Goal: Task Accomplishment & Management: Use online tool/utility

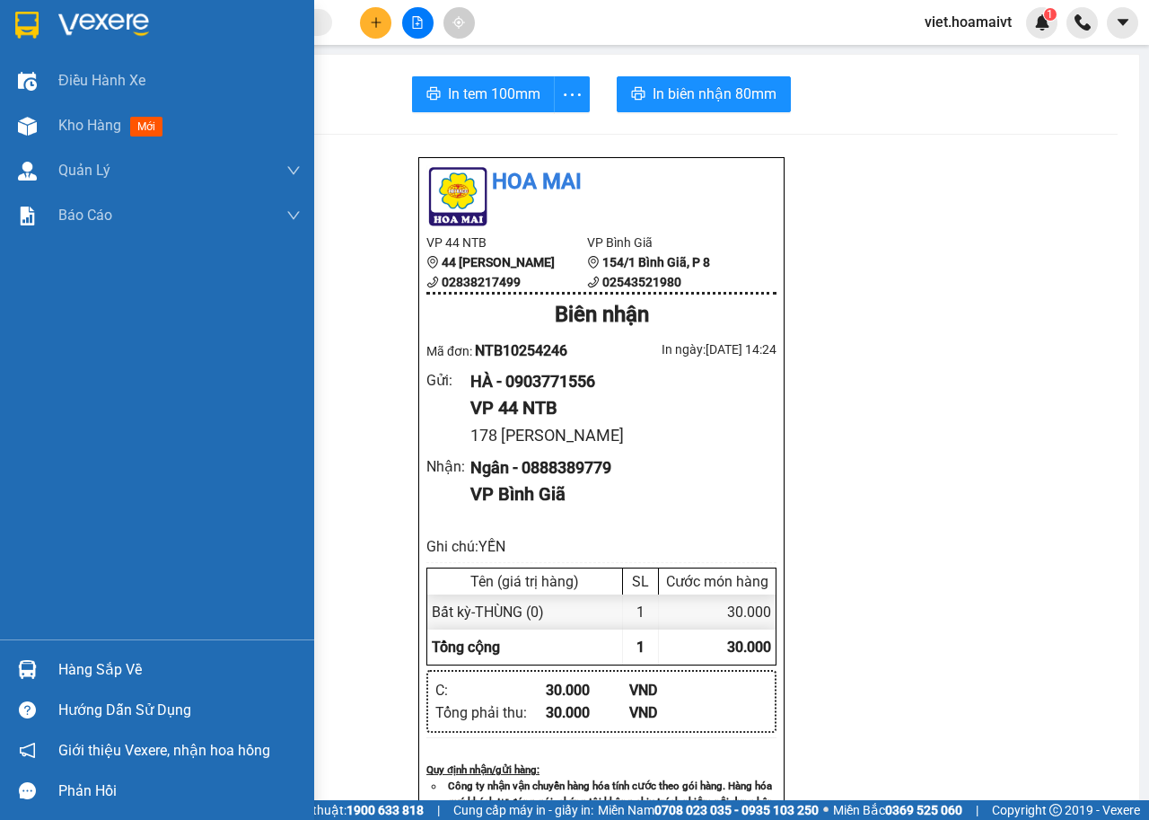
click at [72, 118] on span "Kho hàng" at bounding box center [89, 125] width 63 height 17
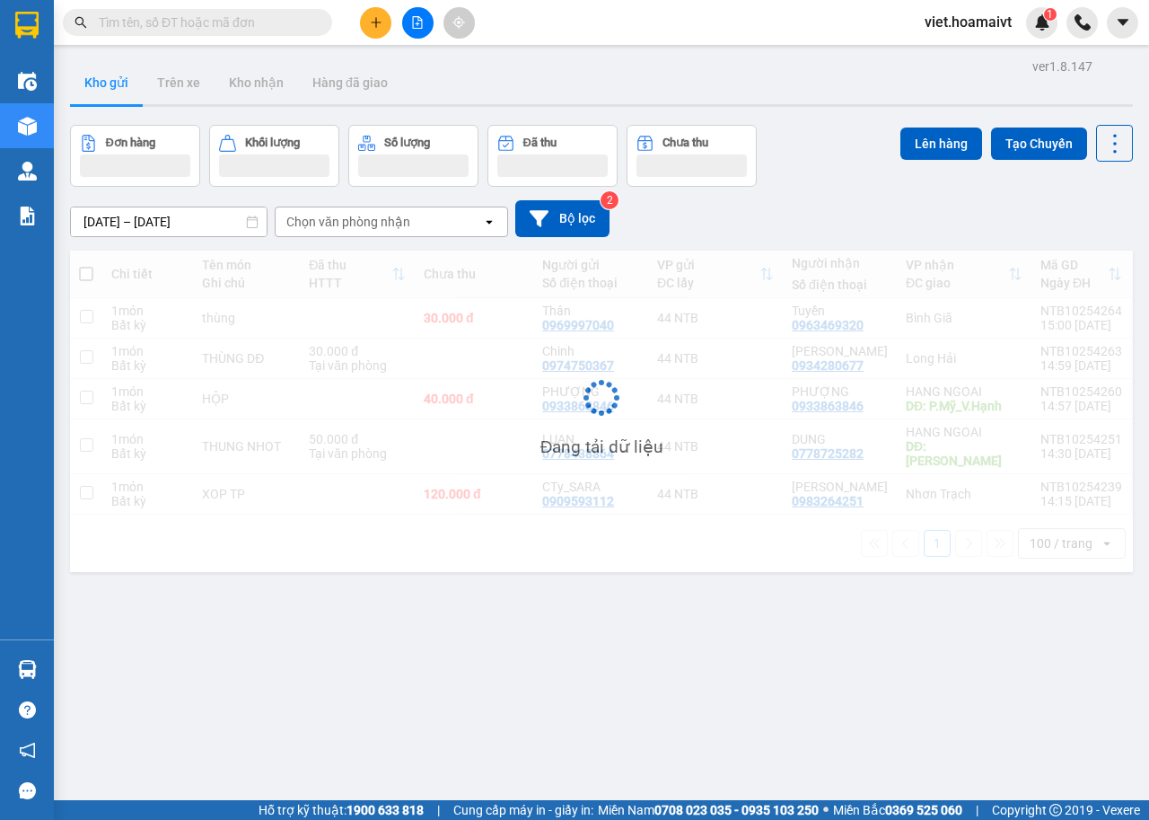
click at [385, 216] on div "Chọn văn phòng nhận" at bounding box center [348, 222] width 124 height 18
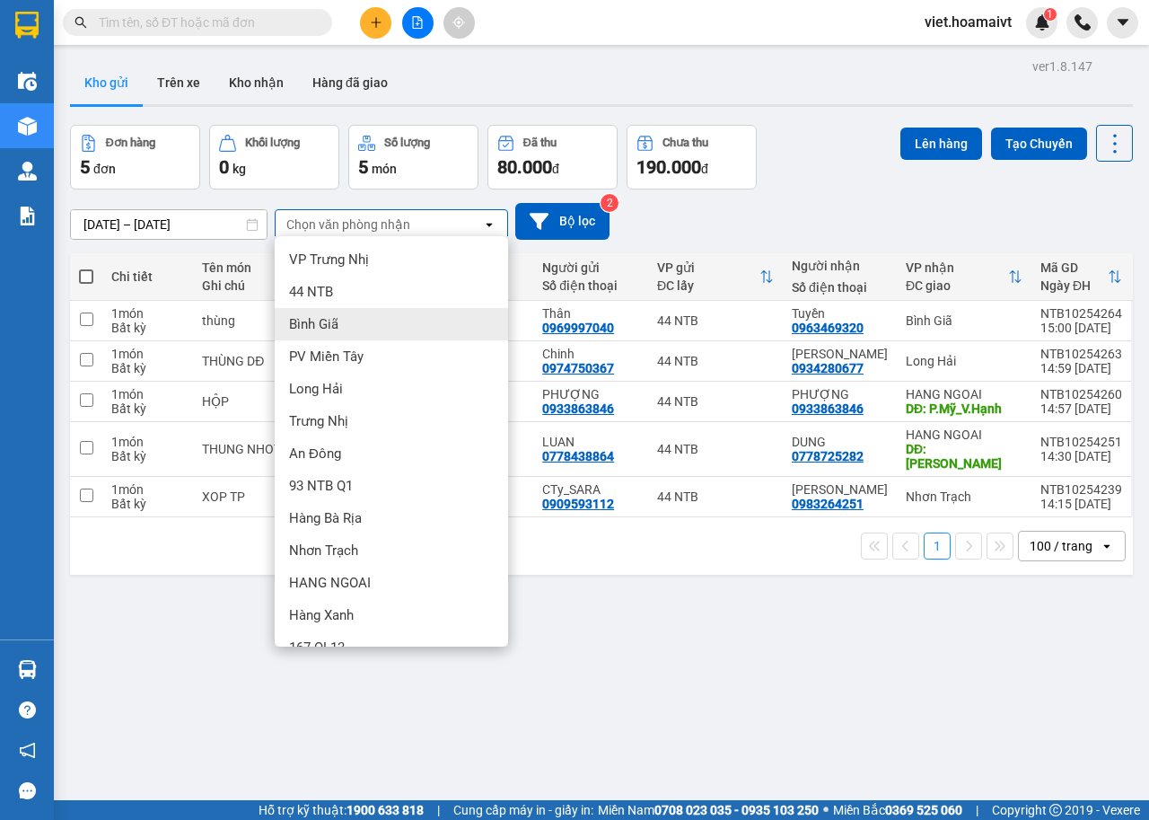
click at [354, 321] on div "Bình Giã" at bounding box center [391, 324] width 233 height 32
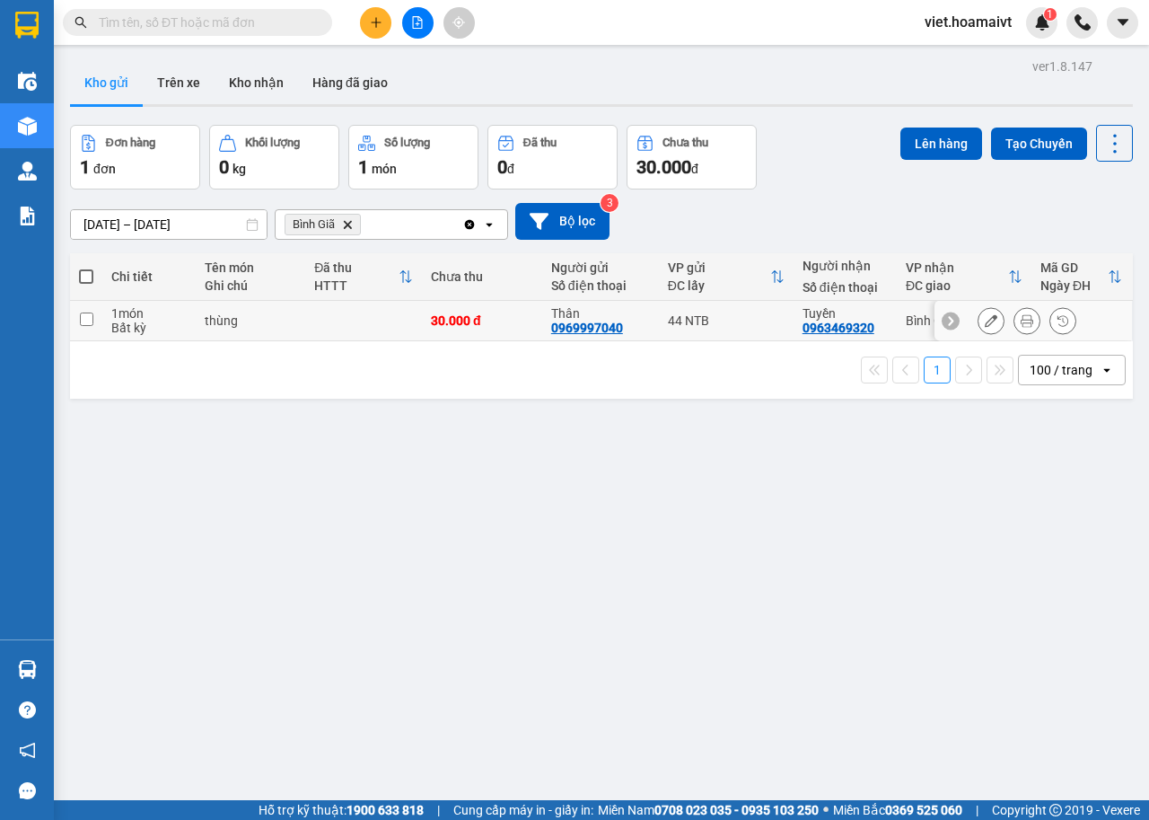
click at [170, 321] on div "Bất kỳ" at bounding box center [148, 328] width 75 height 14
checkbox input "true"
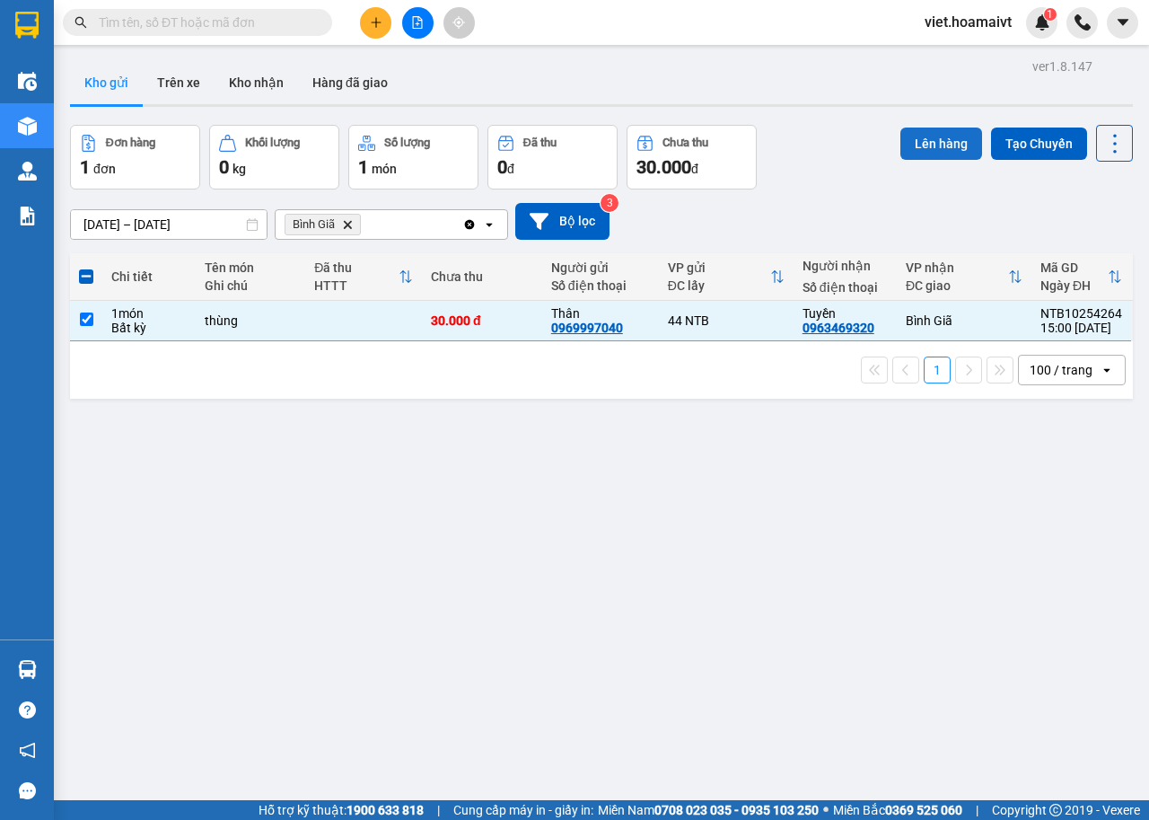
click at [923, 149] on button "Lên hàng" at bounding box center [942, 144] width 82 height 32
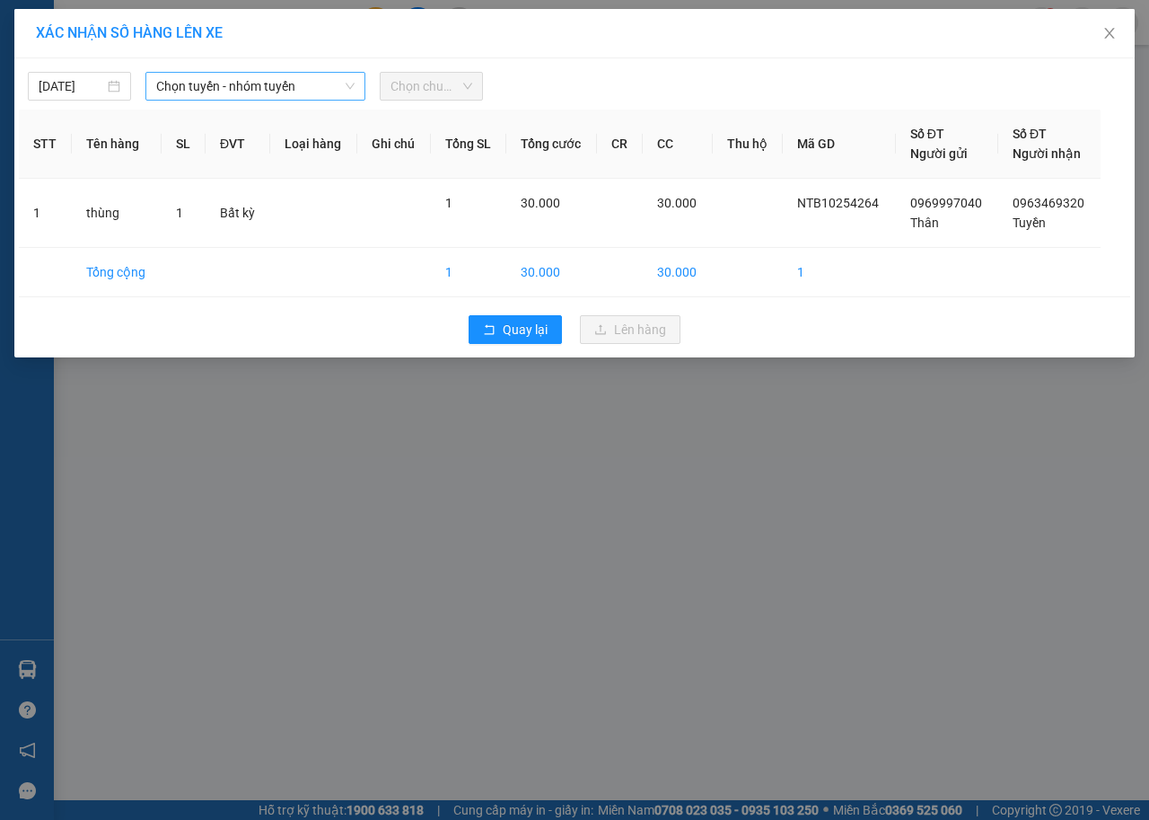
click at [246, 87] on span "Chọn tuyến - nhóm tuyến" at bounding box center [255, 86] width 198 height 27
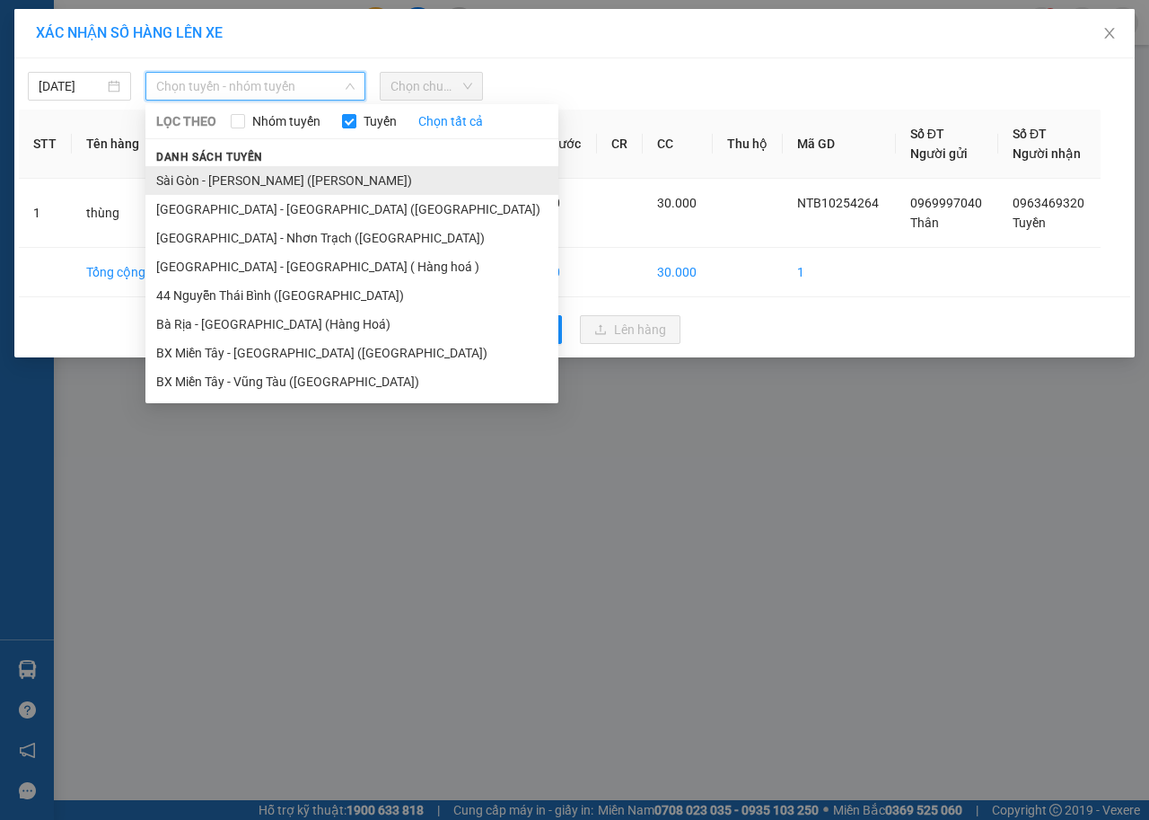
click at [248, 185] on li "Sài Gòn - [PERSON_NAME] ([PERSON_NAME])" at bounding box center [351, 180] width 413 height 29
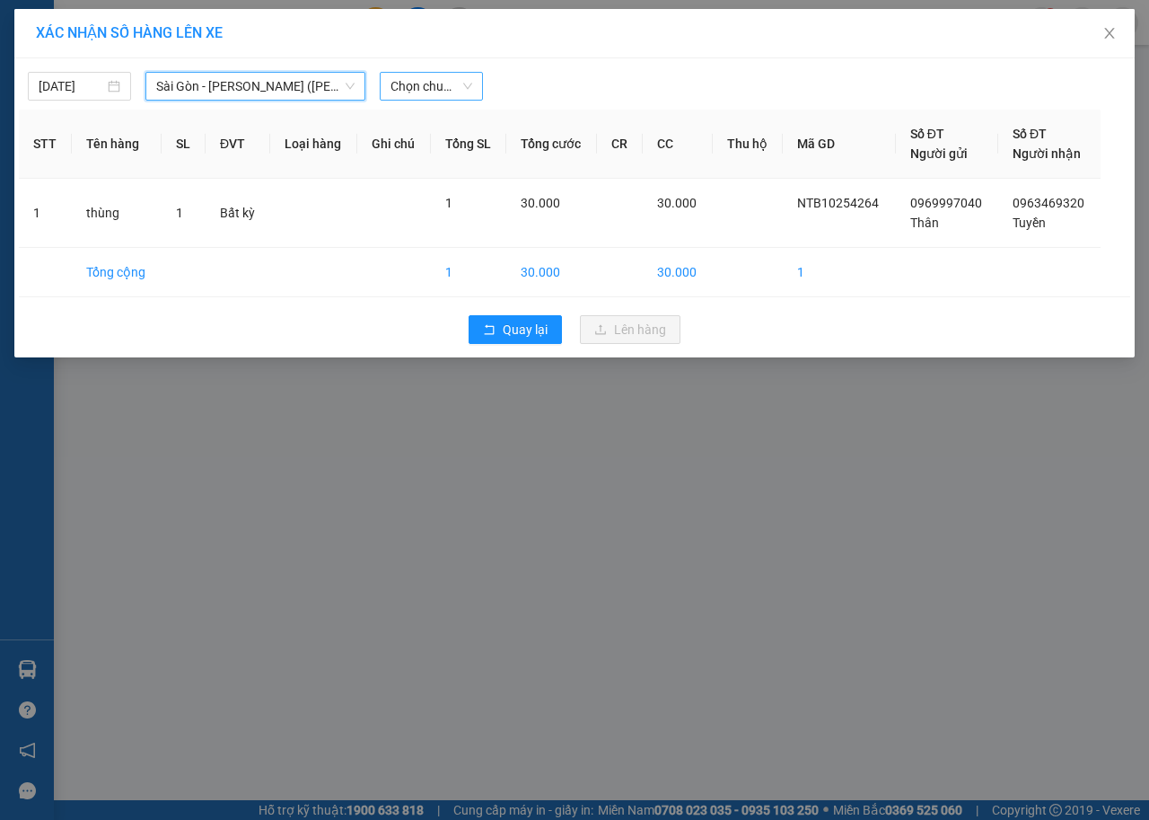
click at [420, 83] on span "Chọn chuyến" at bounding box center [432, 86] width 82 height 27
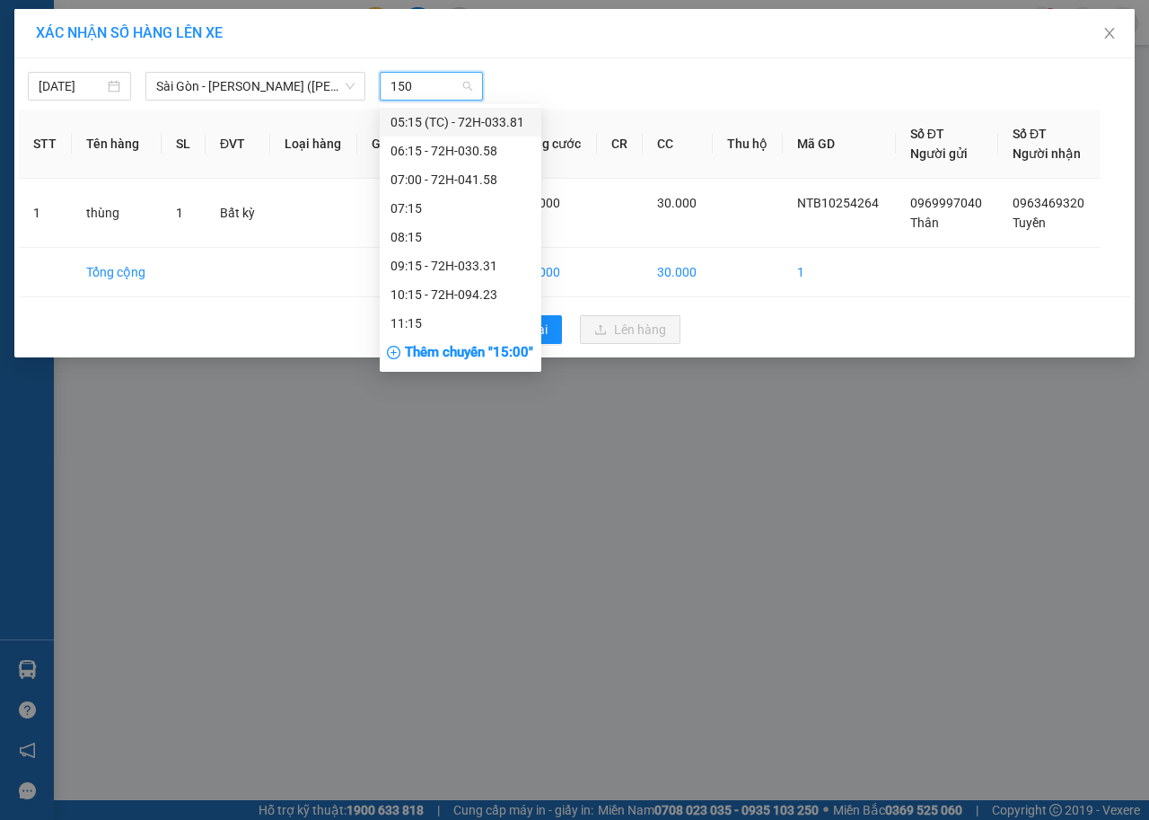
type input "1500"
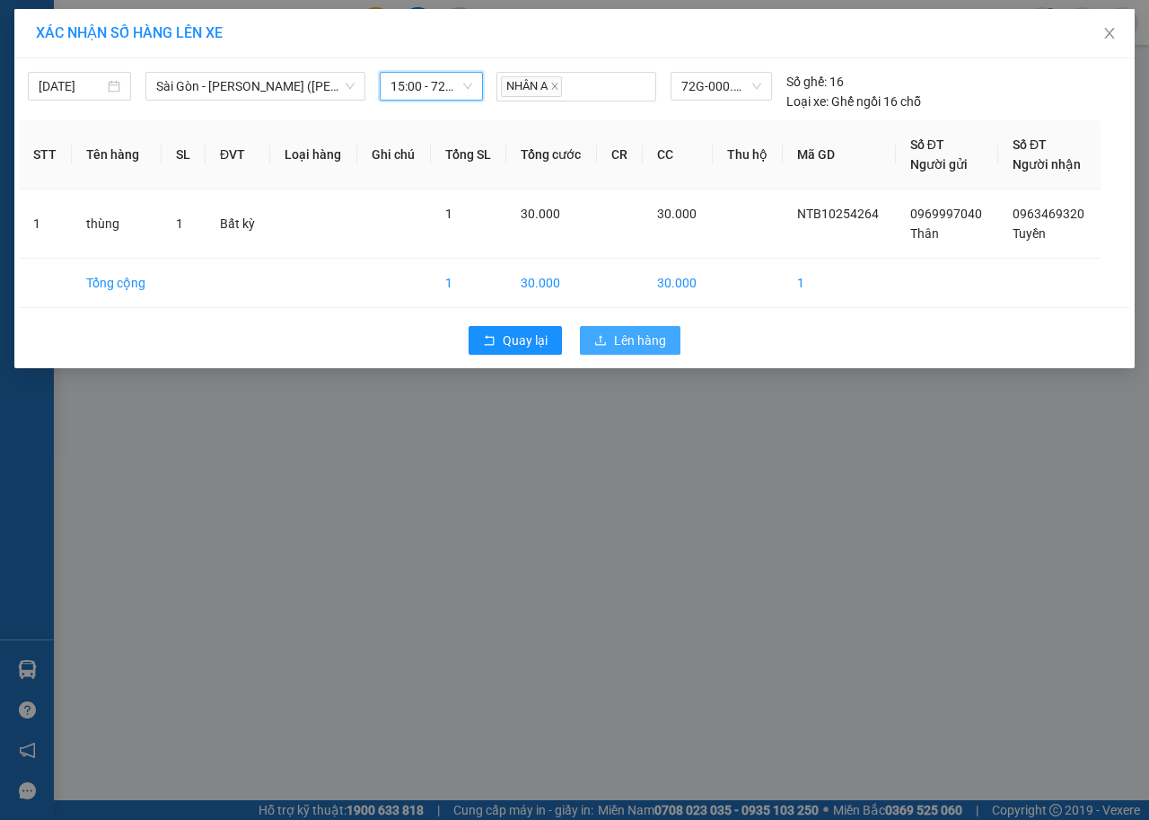
click at [638, 346] on span "Lên hàng" at bounding box center [640, 340] width 52 height 20
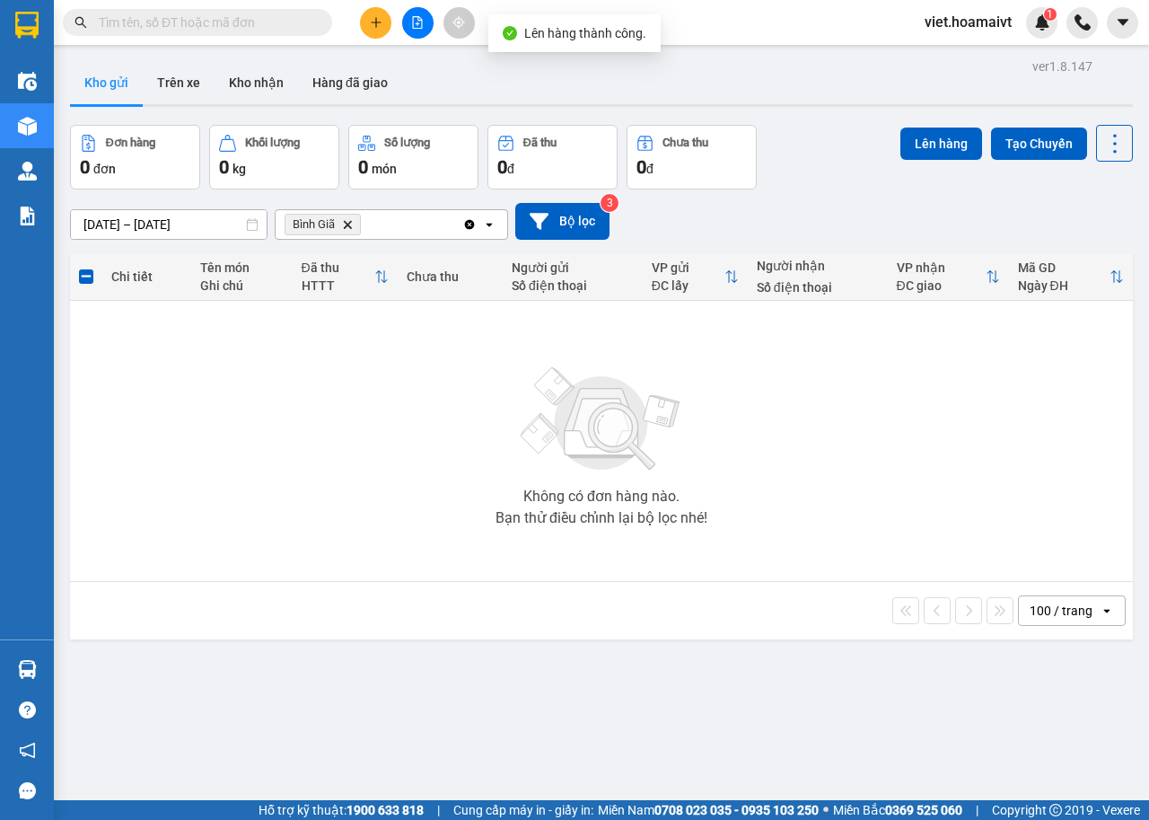
click at [349, 226] on icon "Bình Giã, close by backspace" at bounding box center [348, 224] width 8 height 8
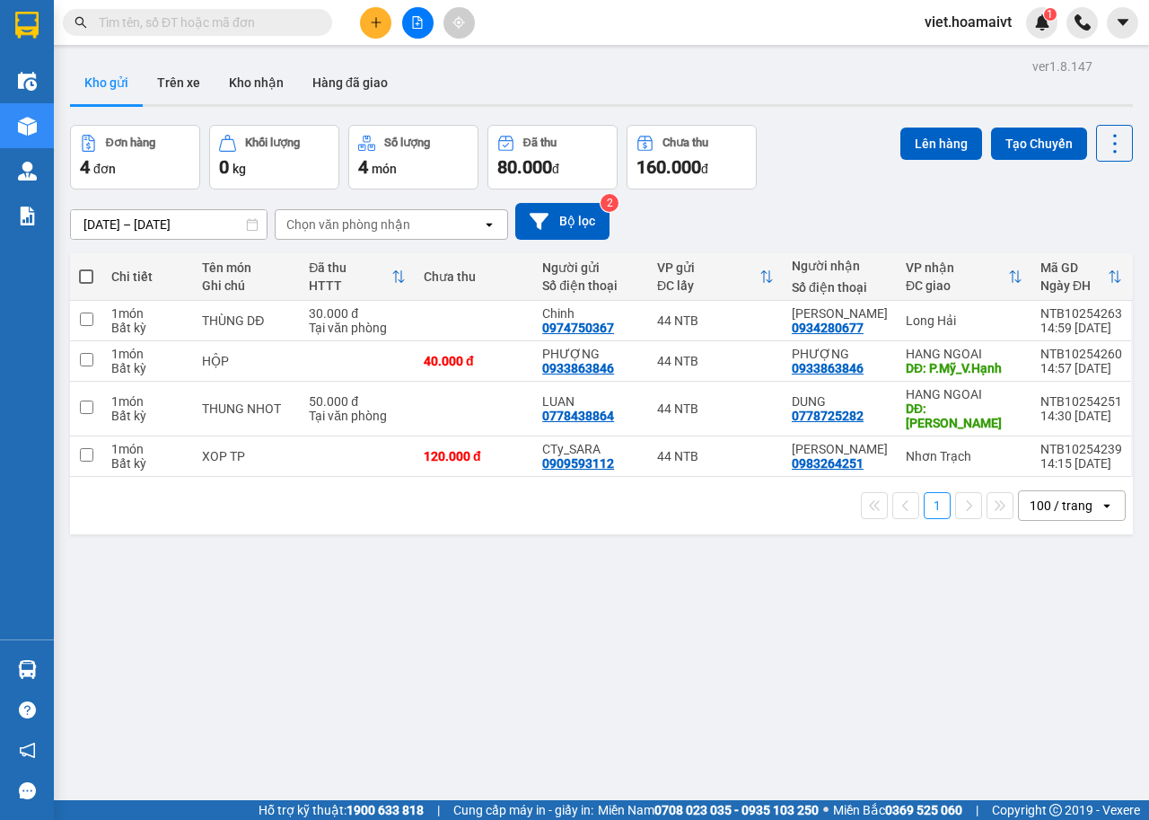
click at [349, 226] on div "Chọn văn phòng nhận" at bounding box center [348, 225] width 124 height 18
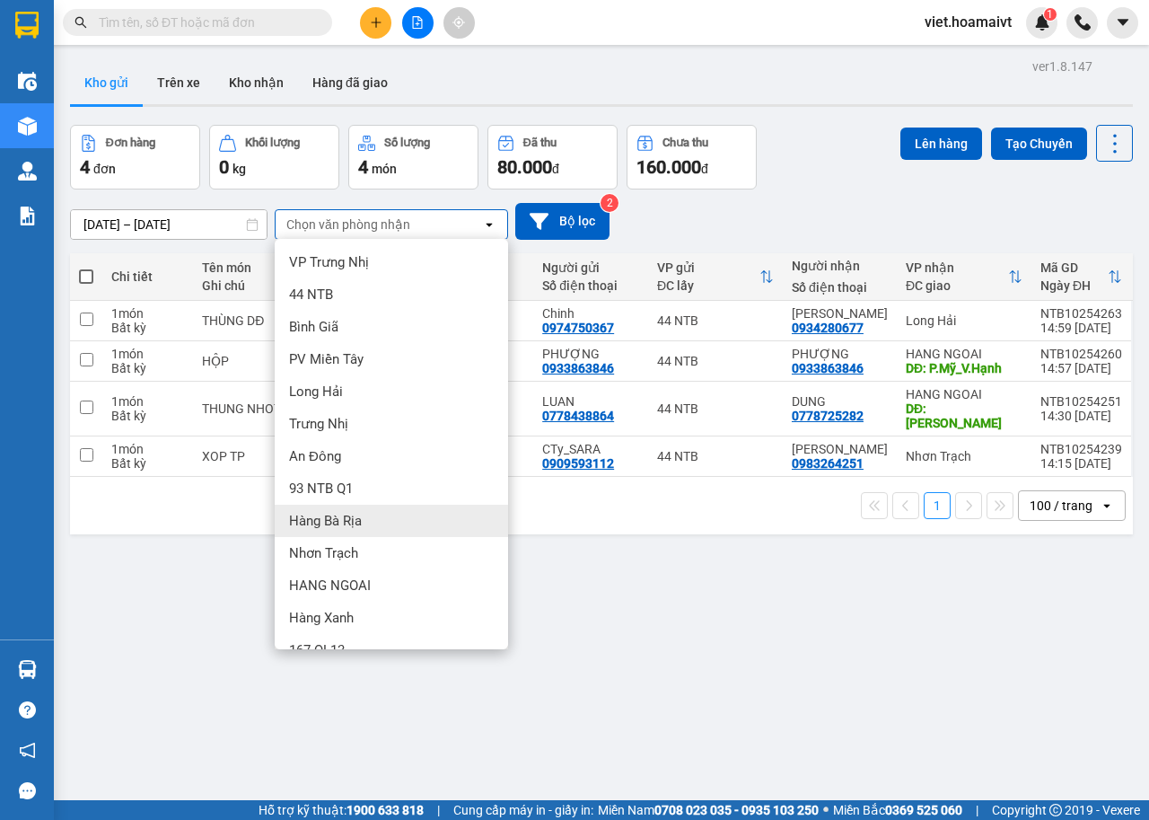
click at [362, 523] on div "Hàng Bà Rịa" at bounding box center [391, 521] width 233 height 32
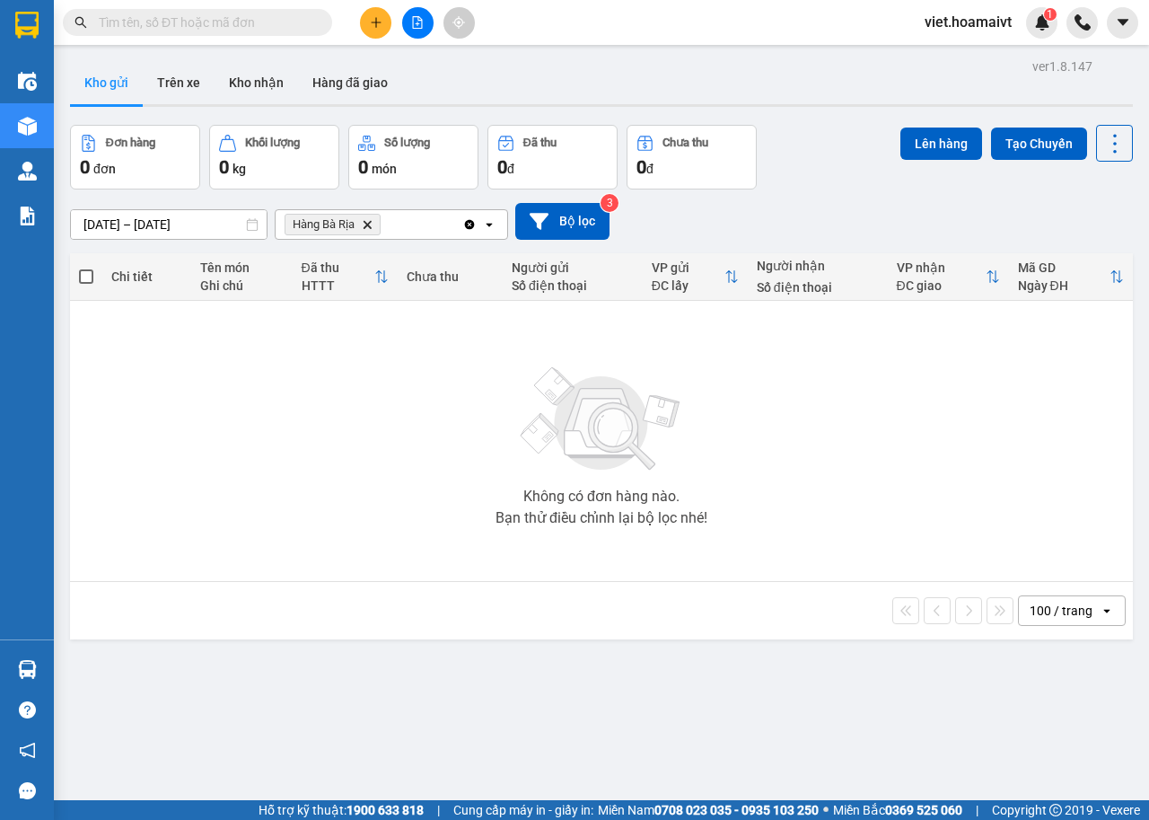
click at [369, 224] on icon "Hàng Bà Rịa, close by backspace" at bounding box center [368, 224] width 8 height 8
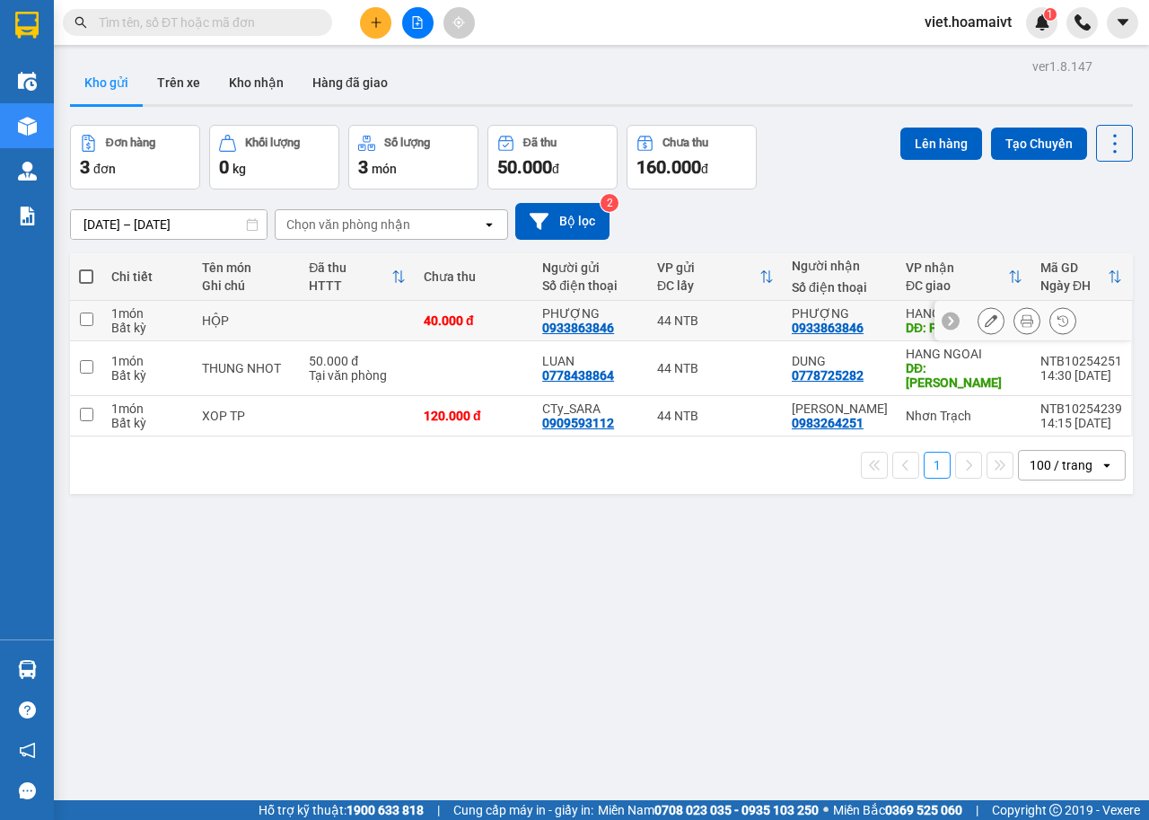
click at [373, 319] on td at bounding box center [357, 321] width 115 height 40
checkbox input "true"
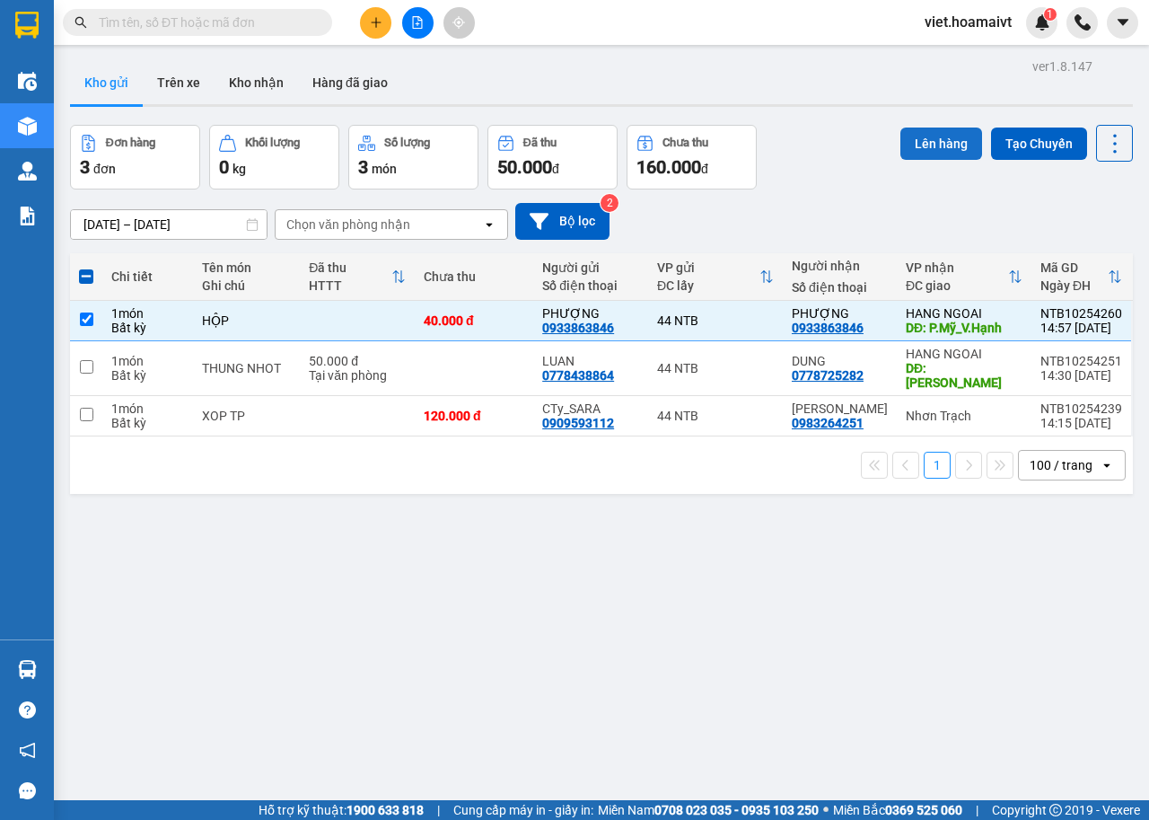
click at [924, 148] on button "Lên hàng" at bounding box center [942, 144] width 82 height 32
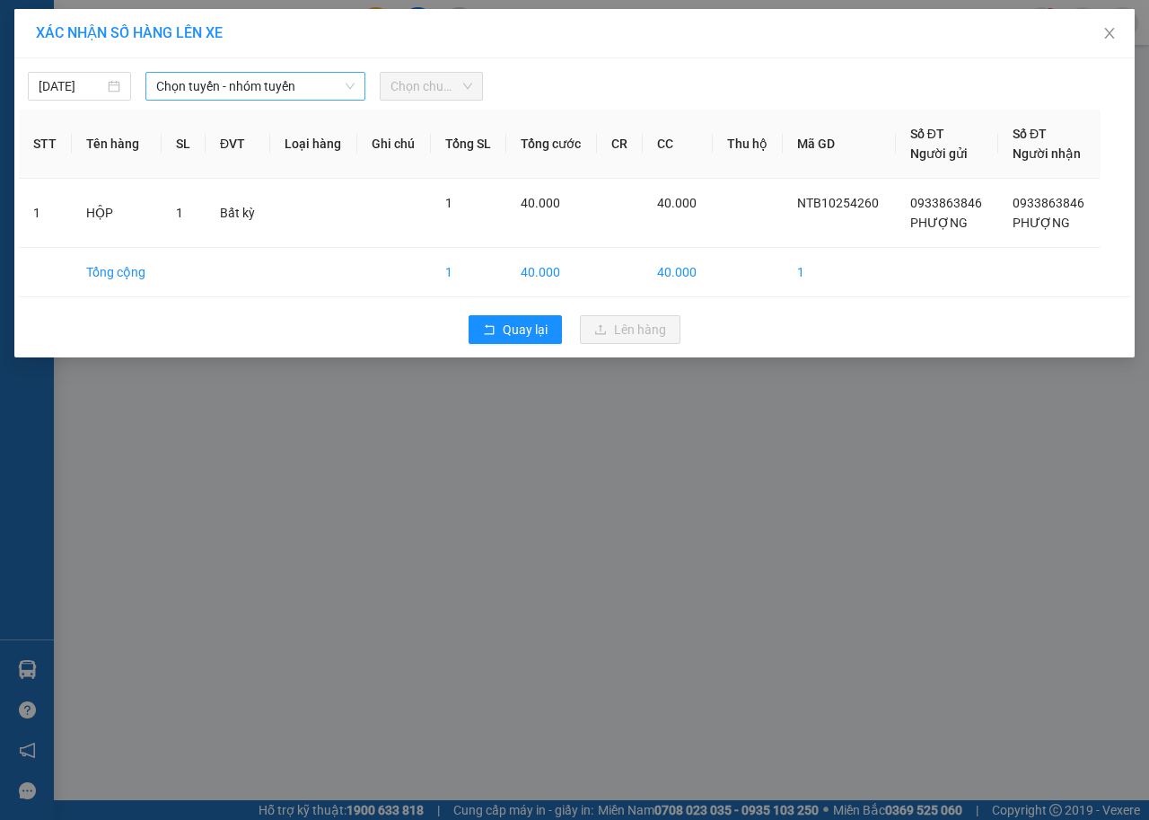
click at [295, 84] on span "Chọn tuyến - nhóm tuyến" at bounding box center [255, 86] width 198 height 27
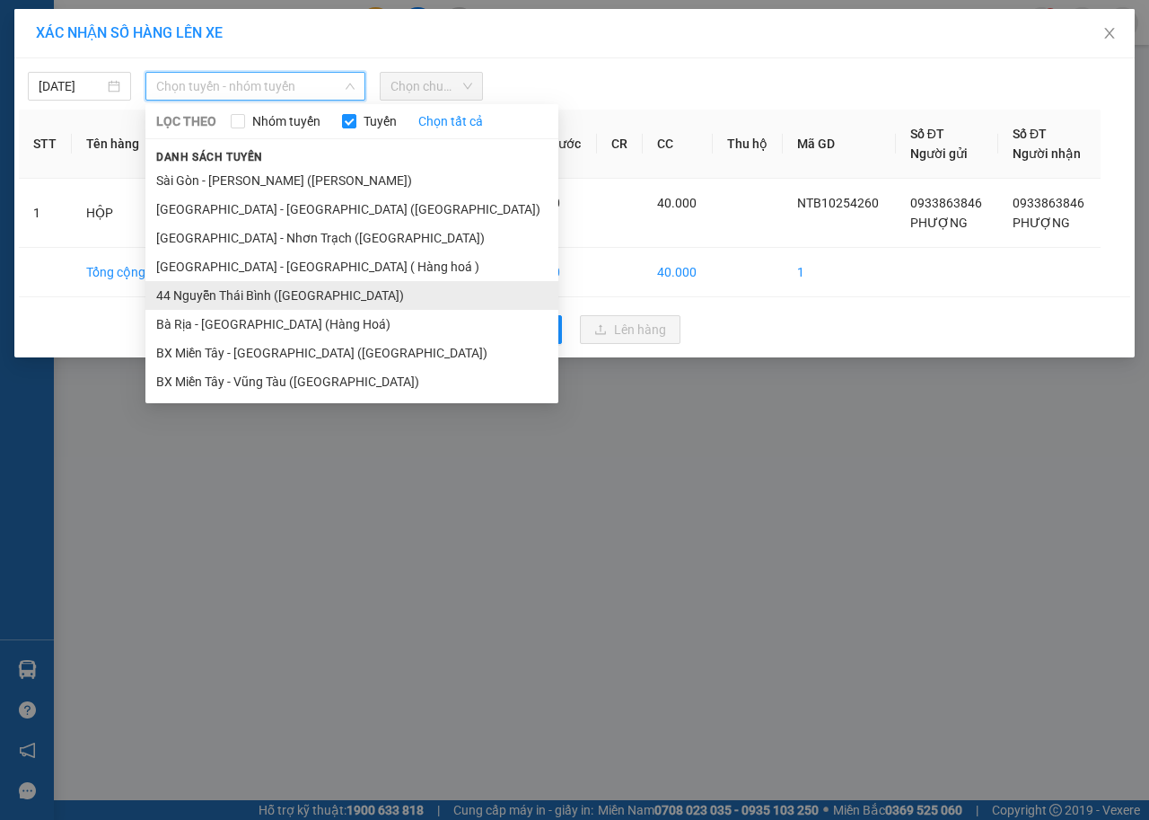
click at [234, 292] on li "44 Nguyễn Thái Bình ([GEOGRAPHIC_DATA])" at bounding box center [351, 295] width 413 height 29
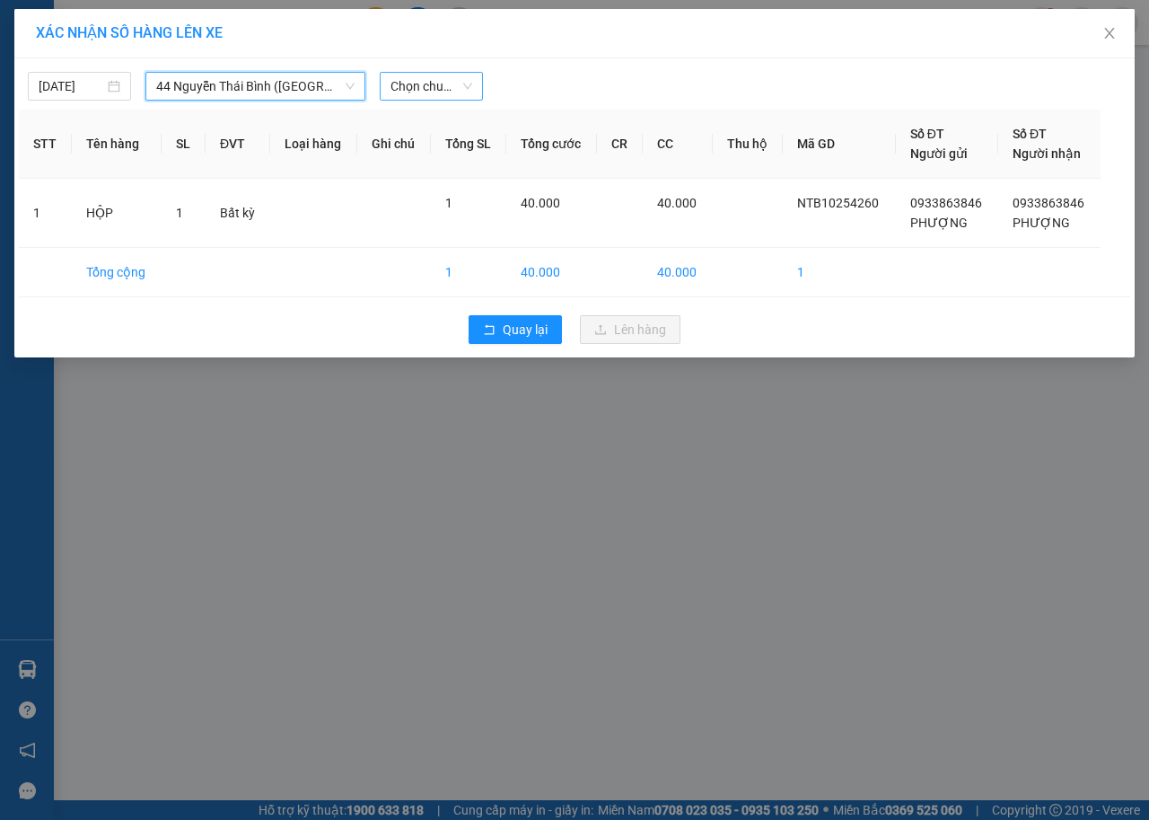
click at [441, 88] on span "Chọn chuyến" at bounding box center [432, 86] width 82 height 27
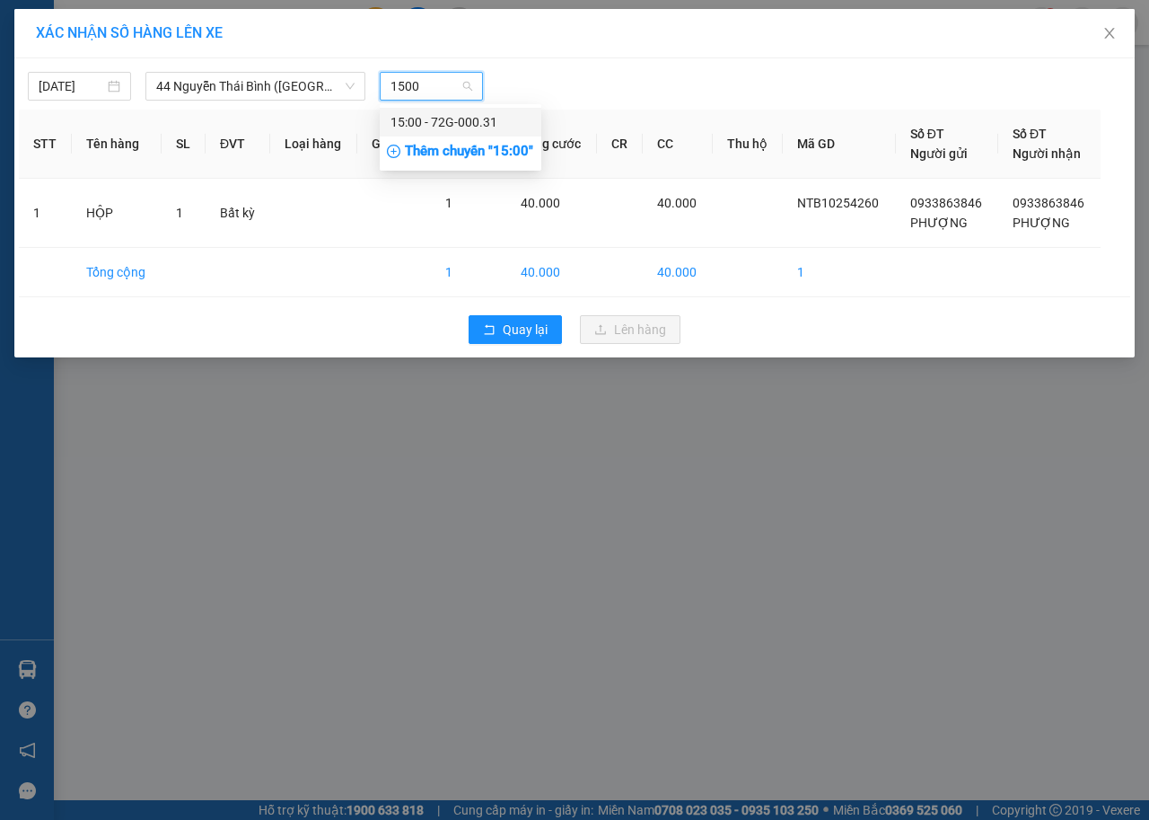
type input "1500"
click at [491, 103] on div "[DATE] 44 Nguyễn Thái Bình ([GEOGRAPHIC_DATA]) LỌC THEO Nhóm tuyến Tuyến Chọ…" at bounding box center [574, 207] width 1121 height 299
click at [439, 84] on span "Chọn chuyến" at bounding box center [432, 86] width 82 height 27
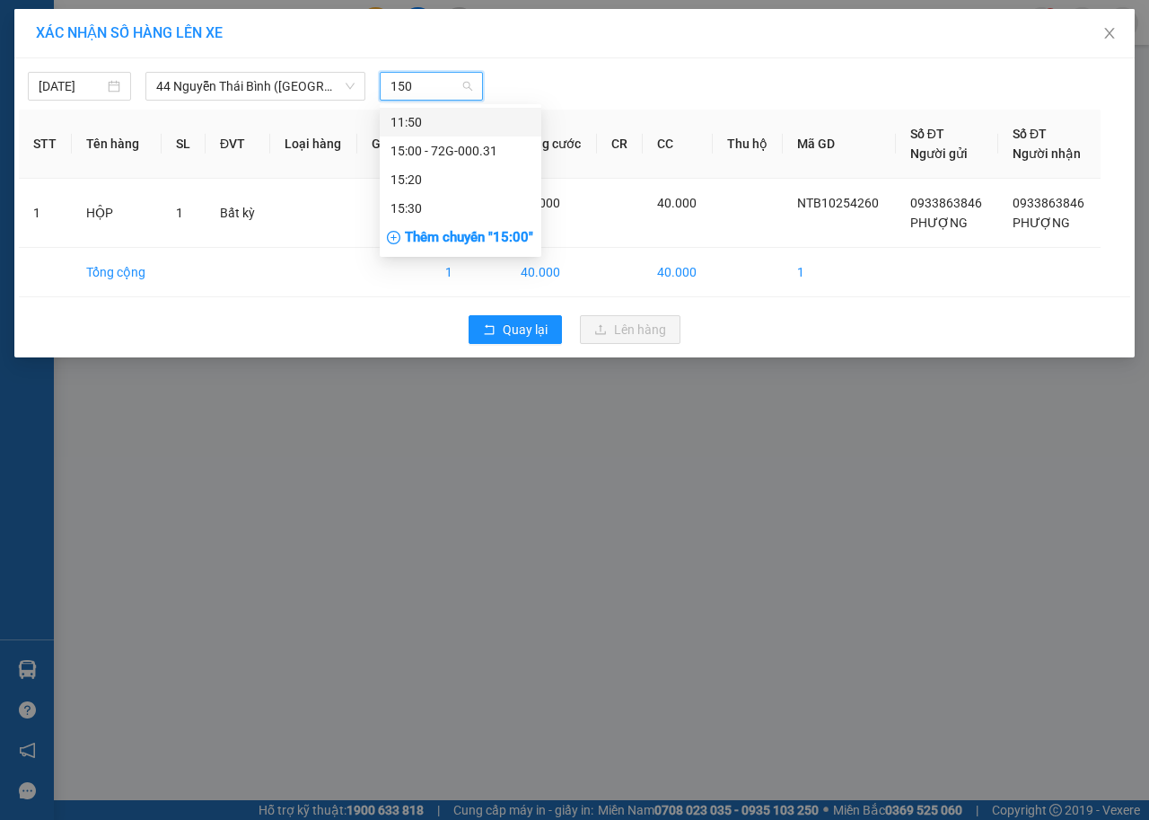
type input "1500"
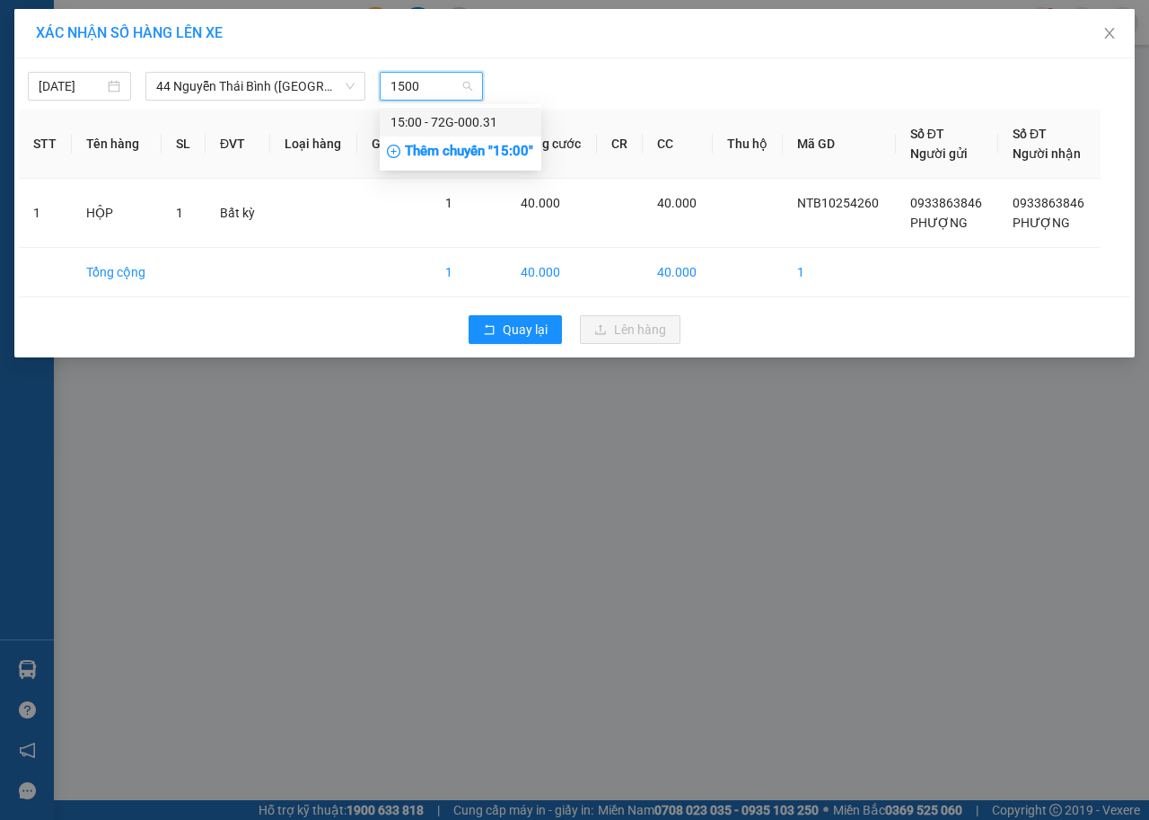
click at [435, 126] on div "15:00 - 72G-000.31" at bounding box center [461, 122] width 140 height 20
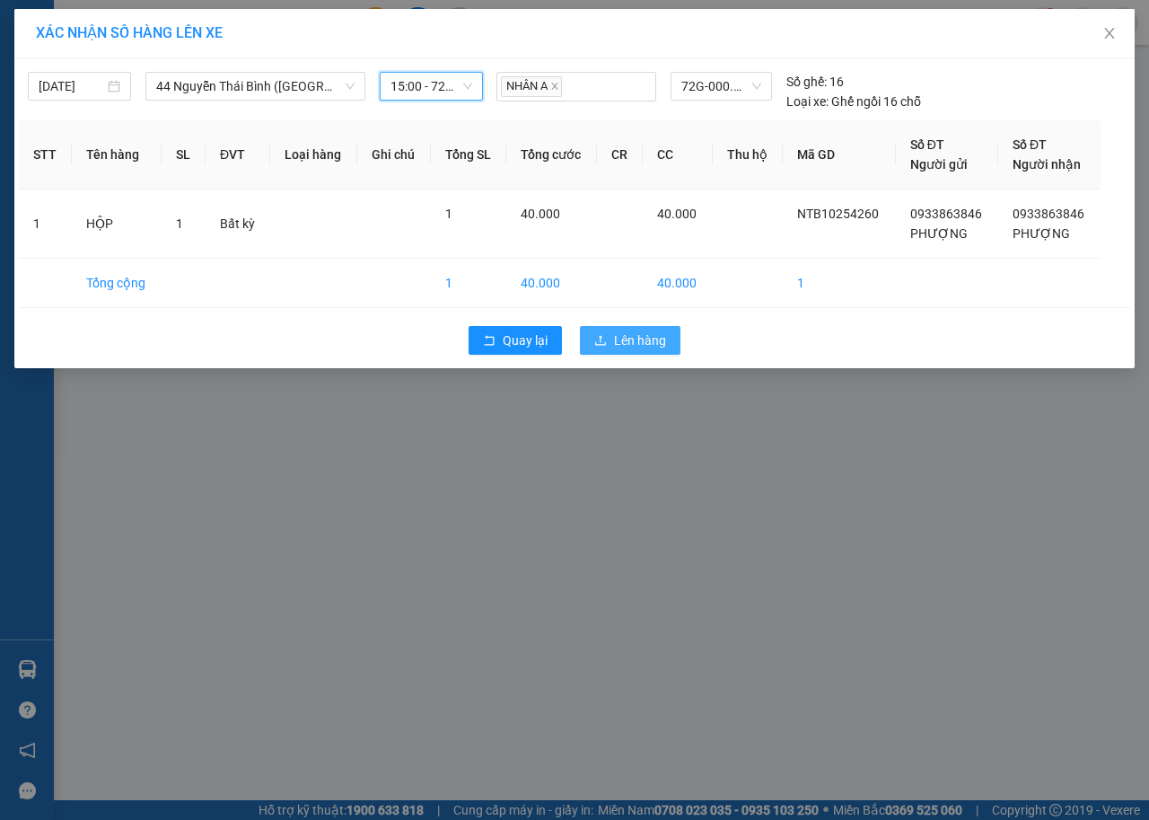
click at [631, 350] on button "Lên hàng" at bounding box center [630, 340] width 101 height 29
